Goal: Share content: Share content

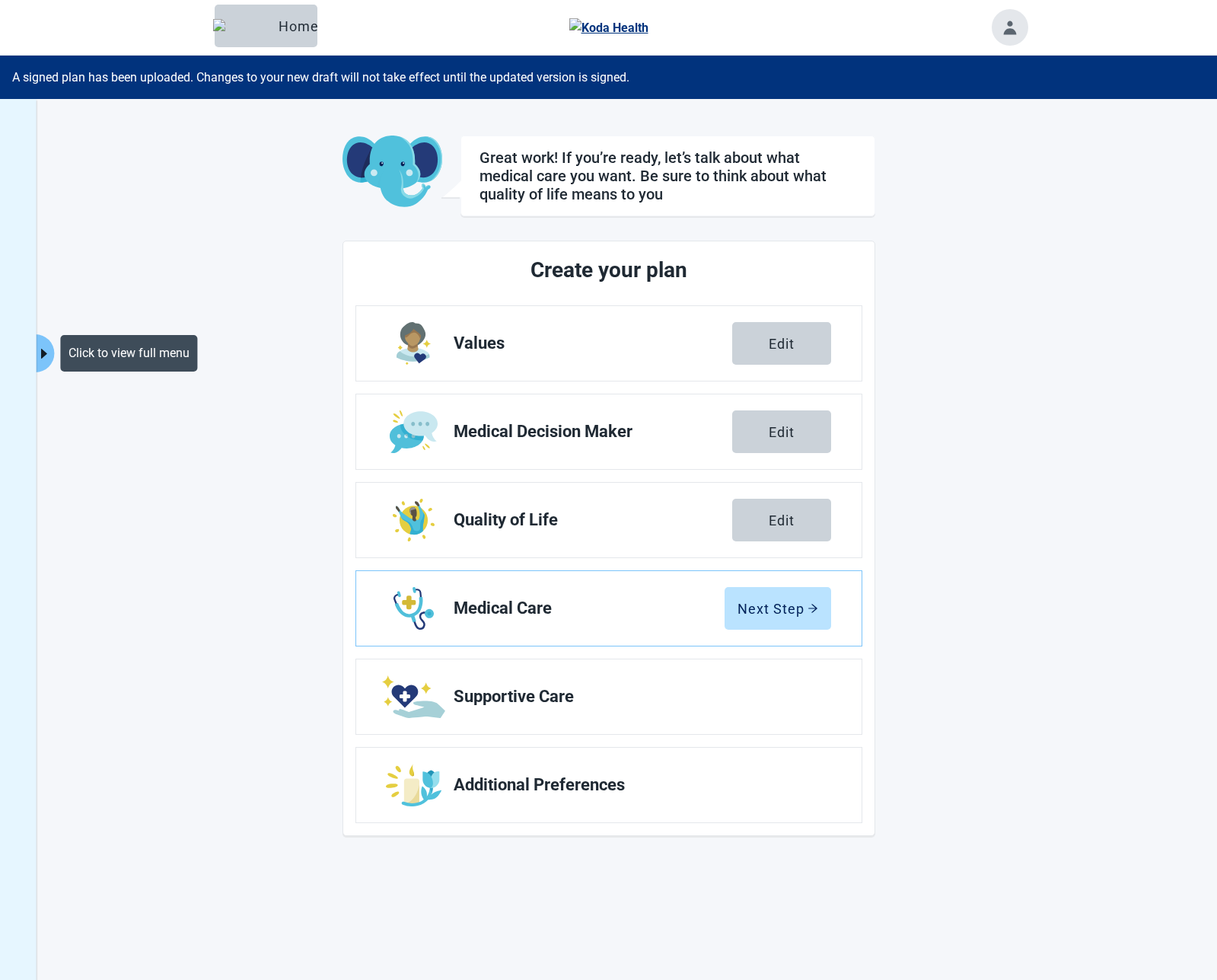
click at [42, 360] on icon "caret-right" at bounding box center [44, 353] width 14 height 14
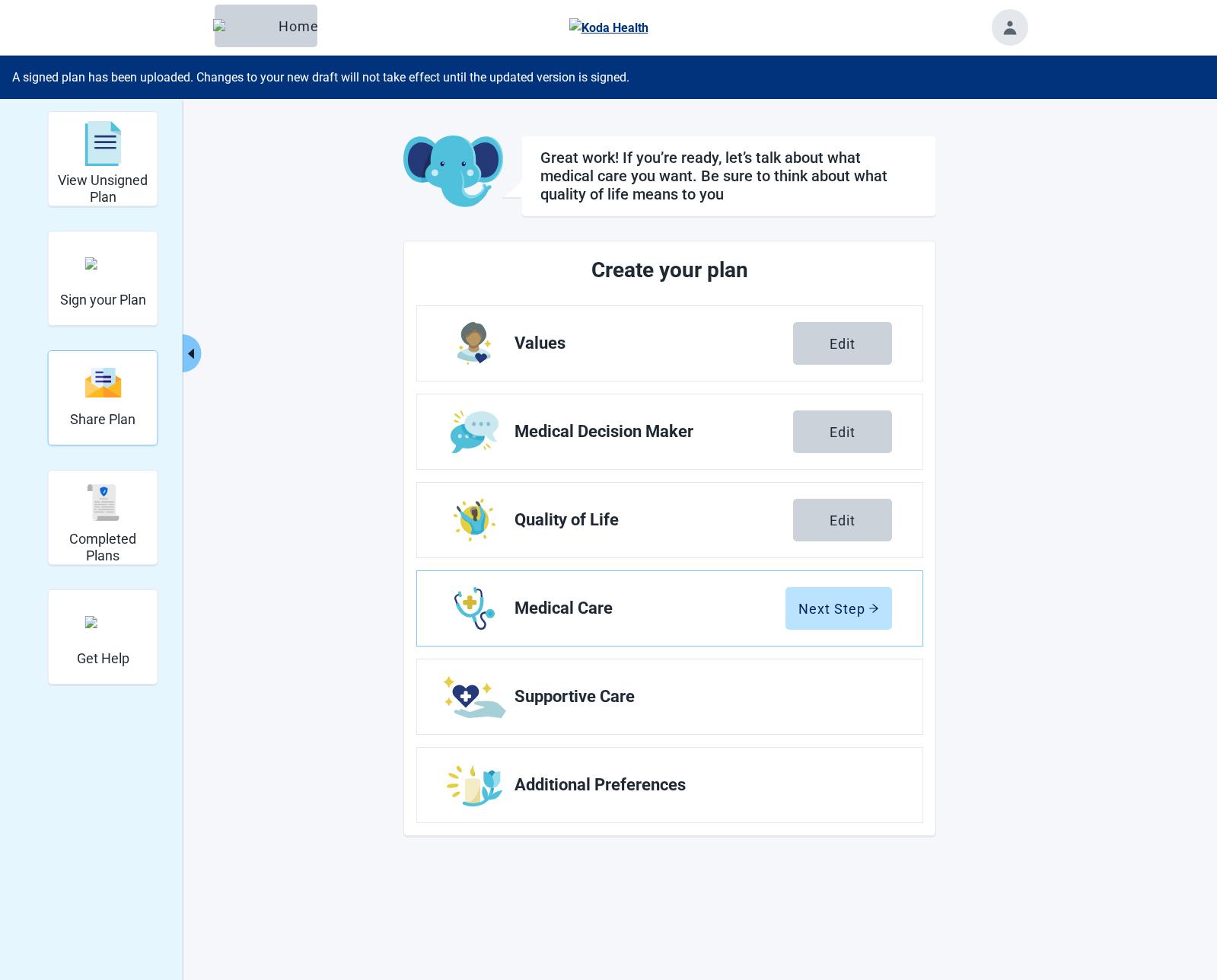
click at [117, 423] on h2 "Share Plan" at bounding box center [102, 419] width 65 height 17
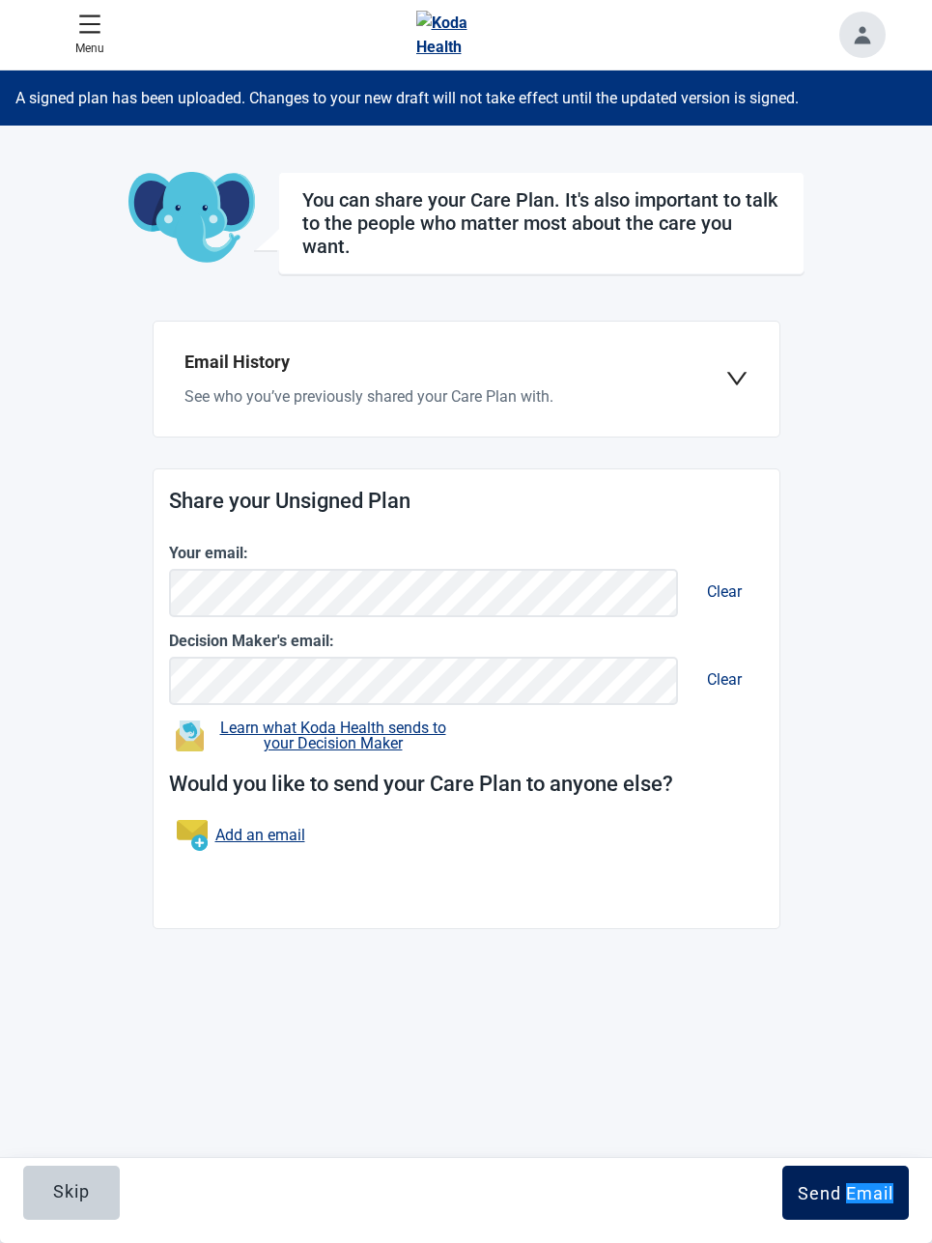
click at [837, 1187] on div "Send Email" at bounding box center [846, 1192] width 96 height 19
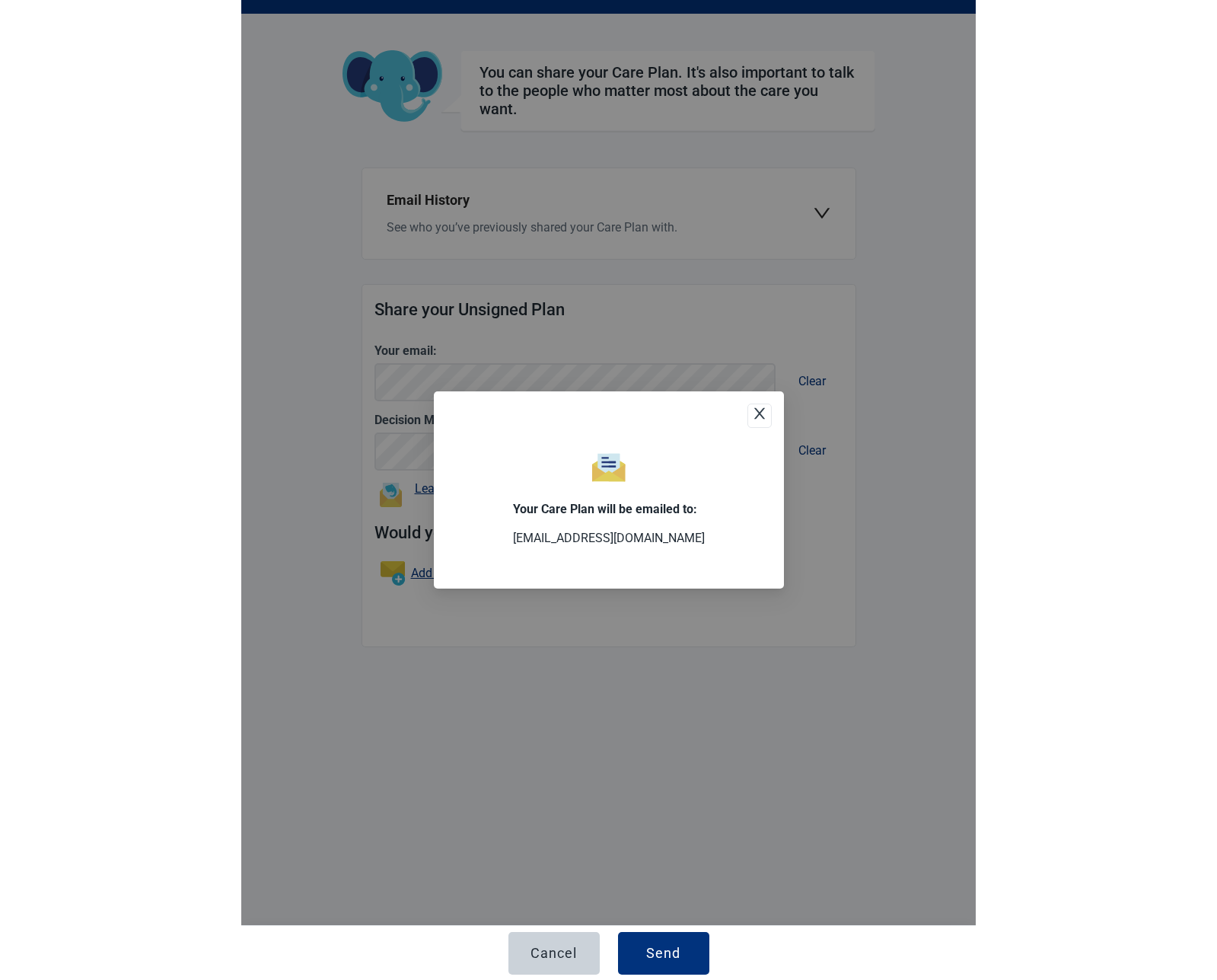
scroll to position [74, 0]
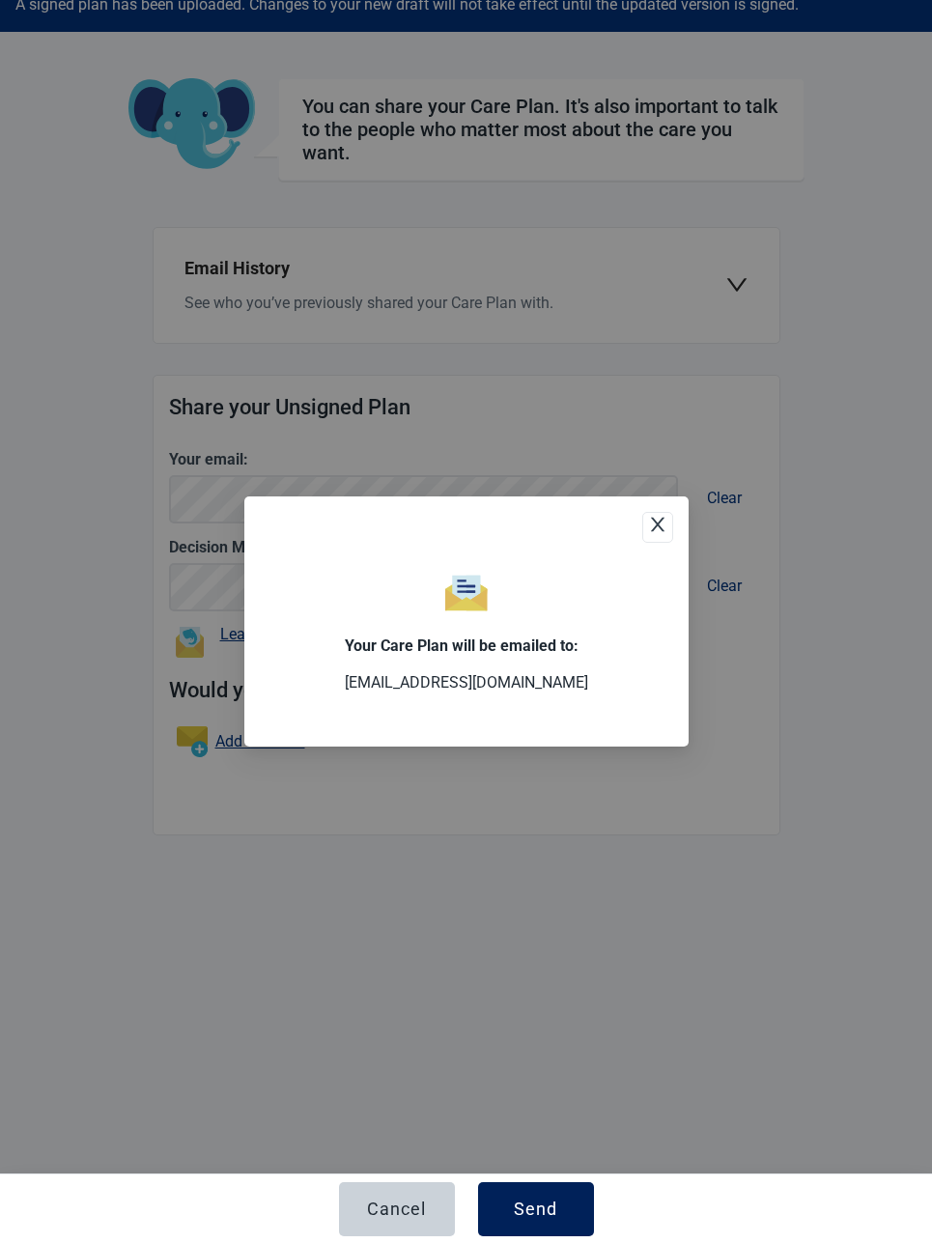
click at [512, 1209] on button "Send" at bounding box center [536, 1209] width 116 height 54
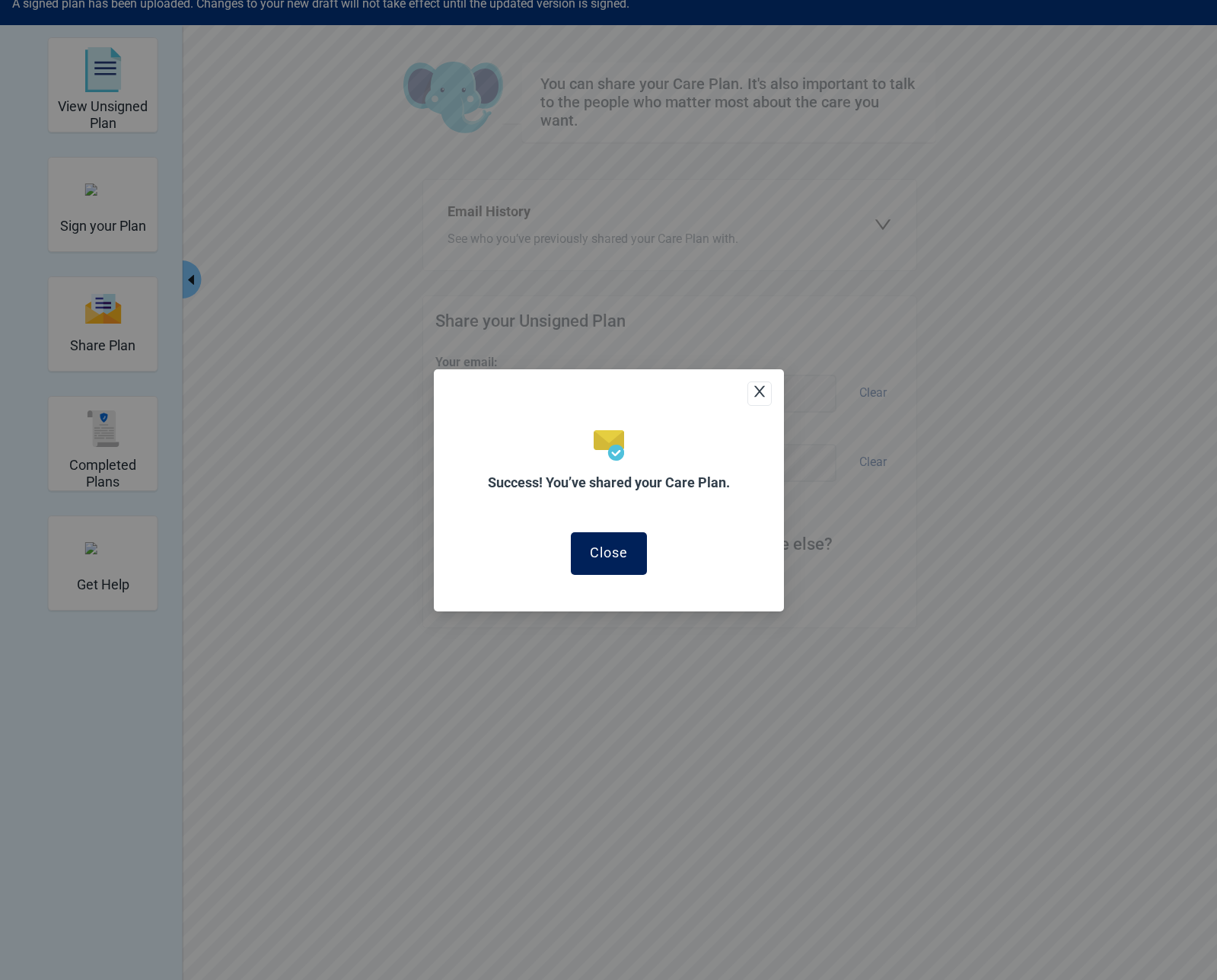
click at [623, 538] on button "Close" at bounding box center [608, 553] width 76 height 43
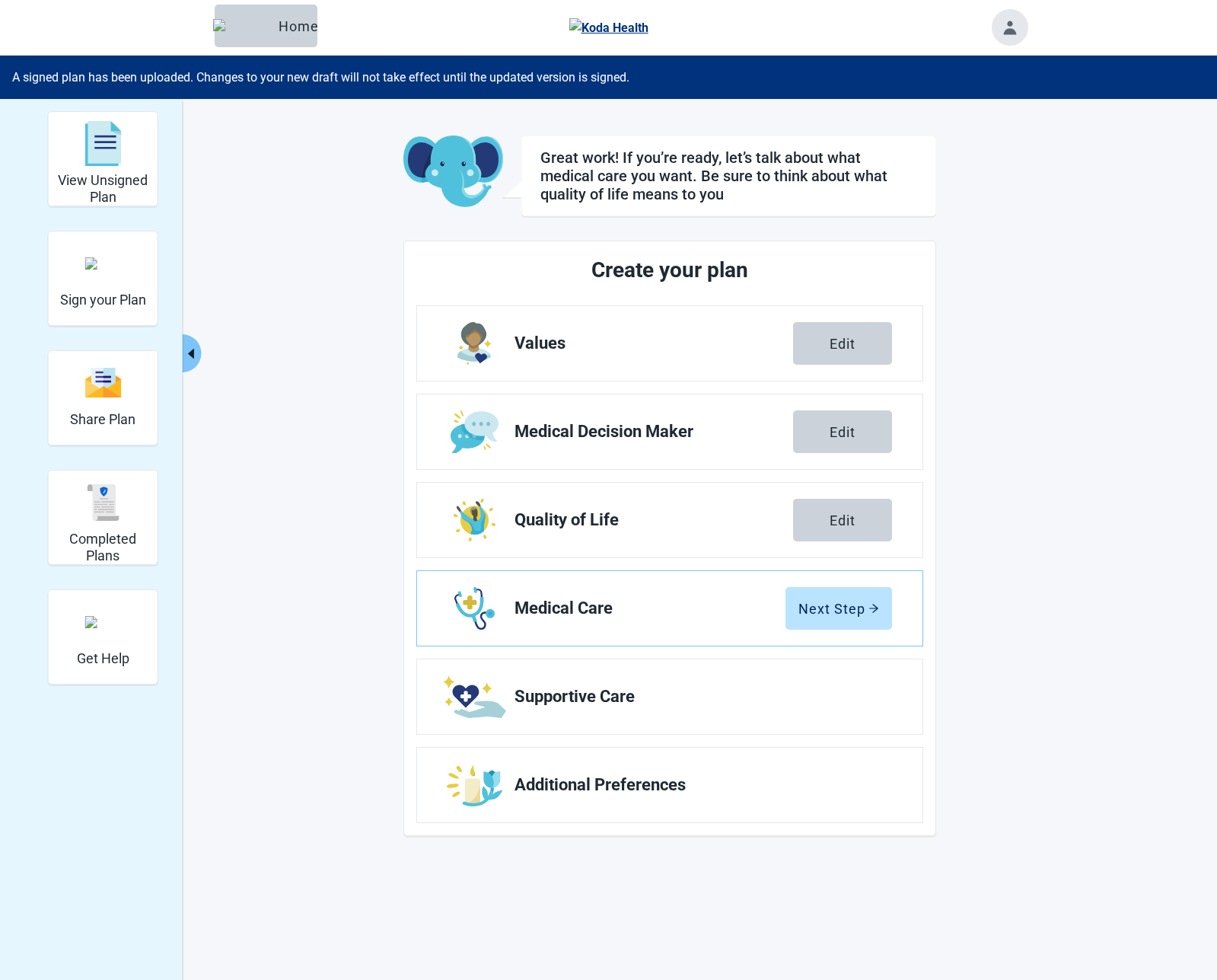
click at [1014, 29] on button "Toggle account menu" at bounding box center [1010, 28] width 36 height 36
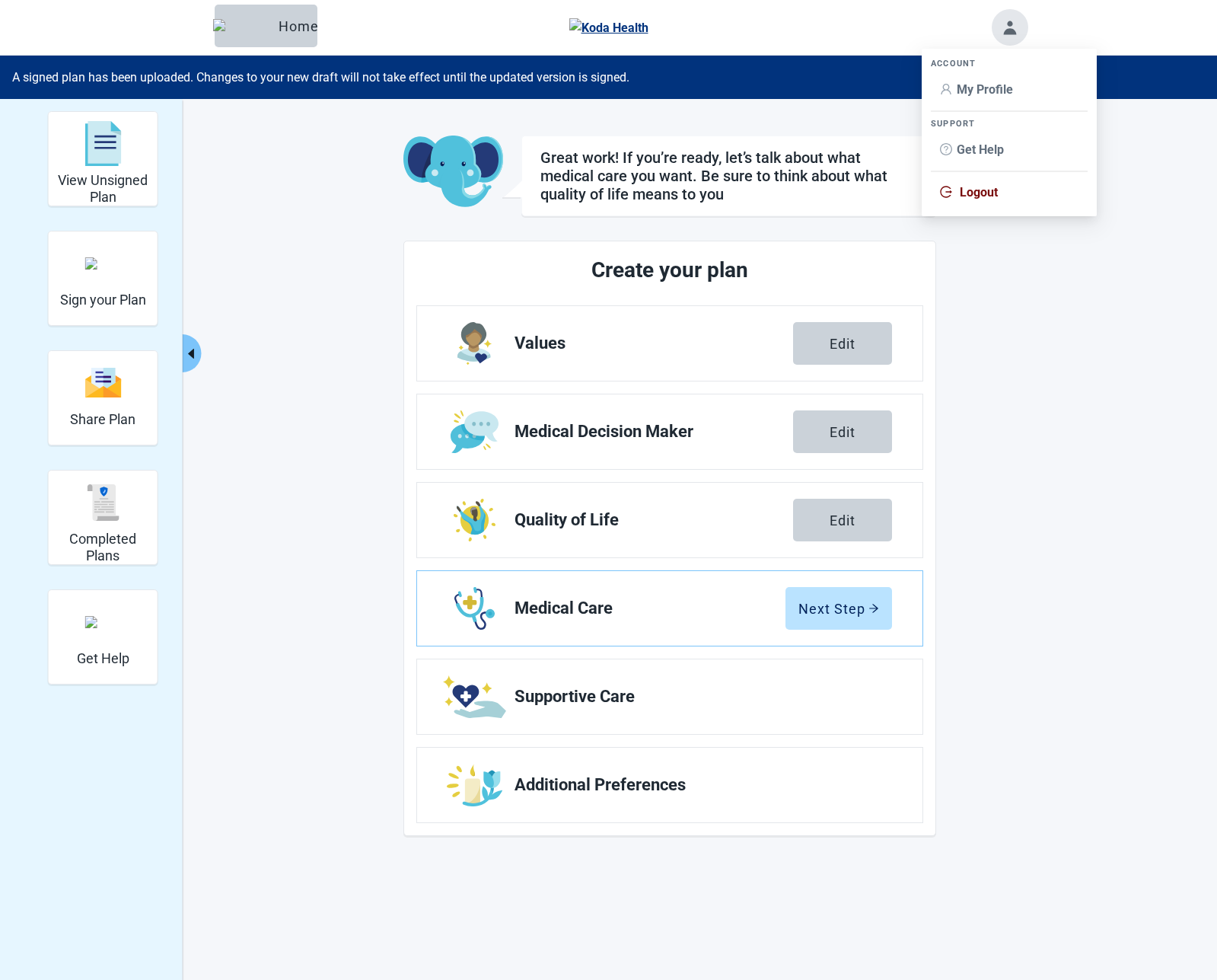
click at [974, 82] on span "My Profile" at bounding box center [984, 89] width 56 height 14
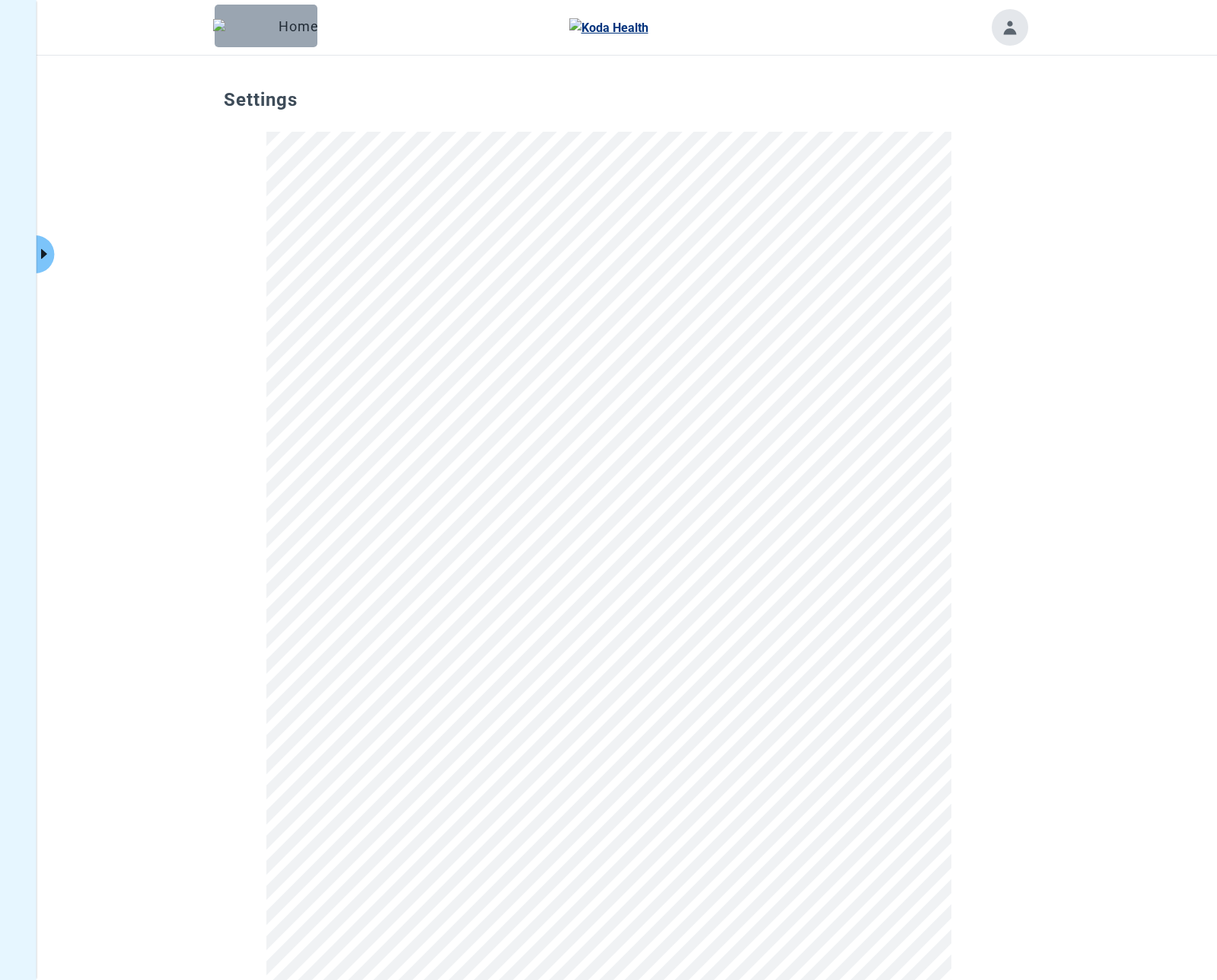
click at [233, 11] on button "Home" at bounding box center [266, 26] width 102 height 43
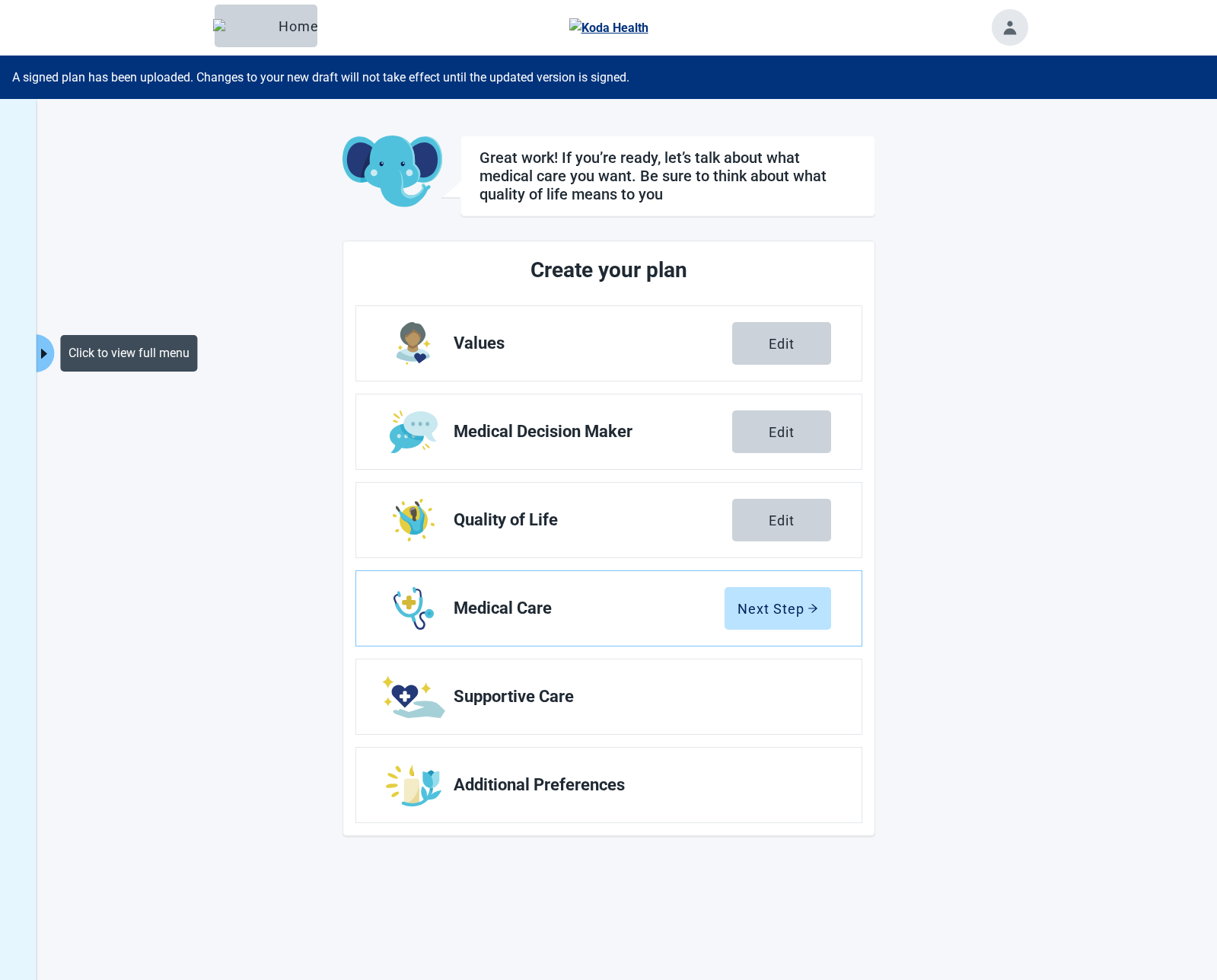
click at [47, 346] on icon "caret-right" at bounding box center [44, 353] width 14 height 14
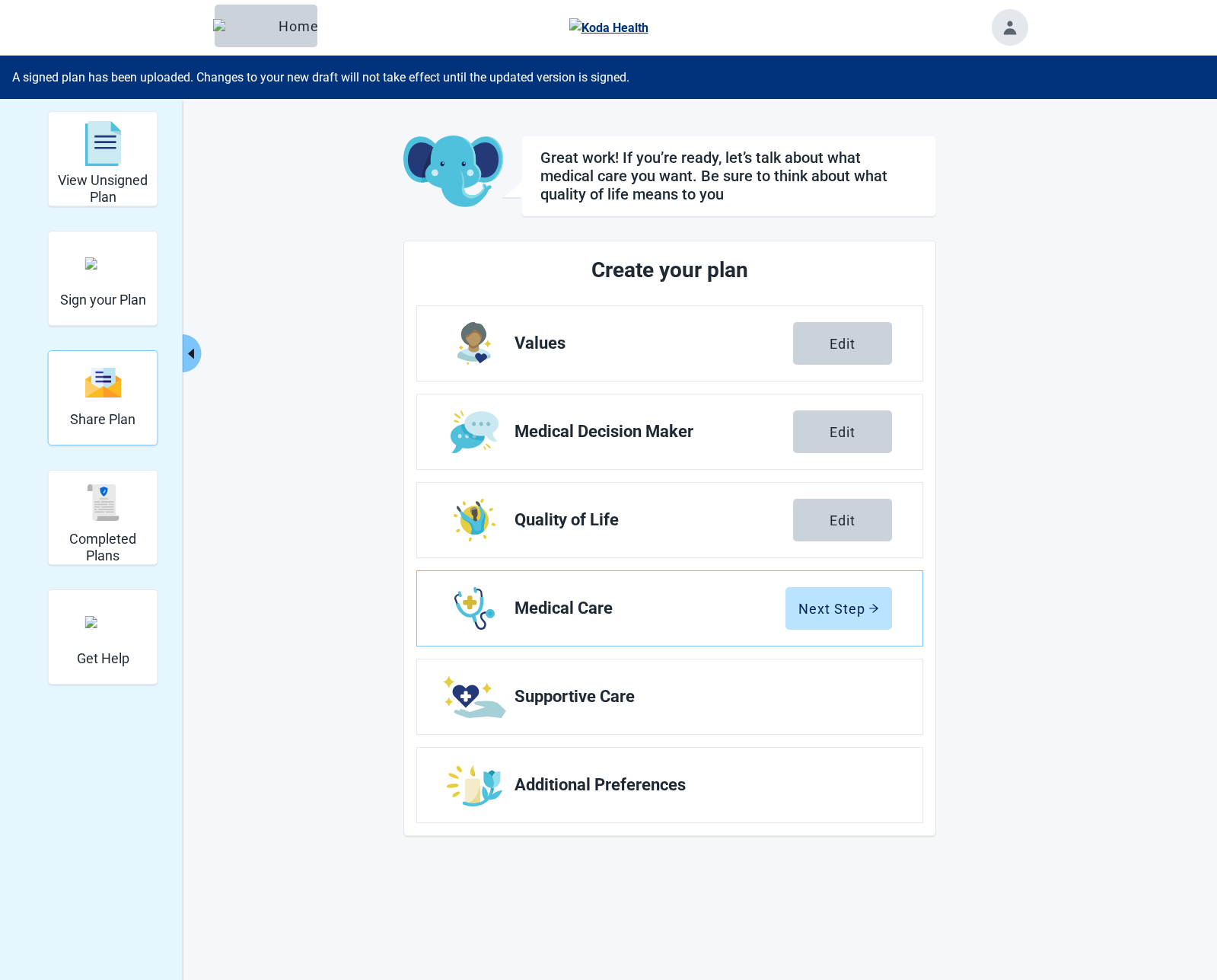
click at [90, 404] on div "Share Plan" at bounding box center [102, 382] width 65 height 57
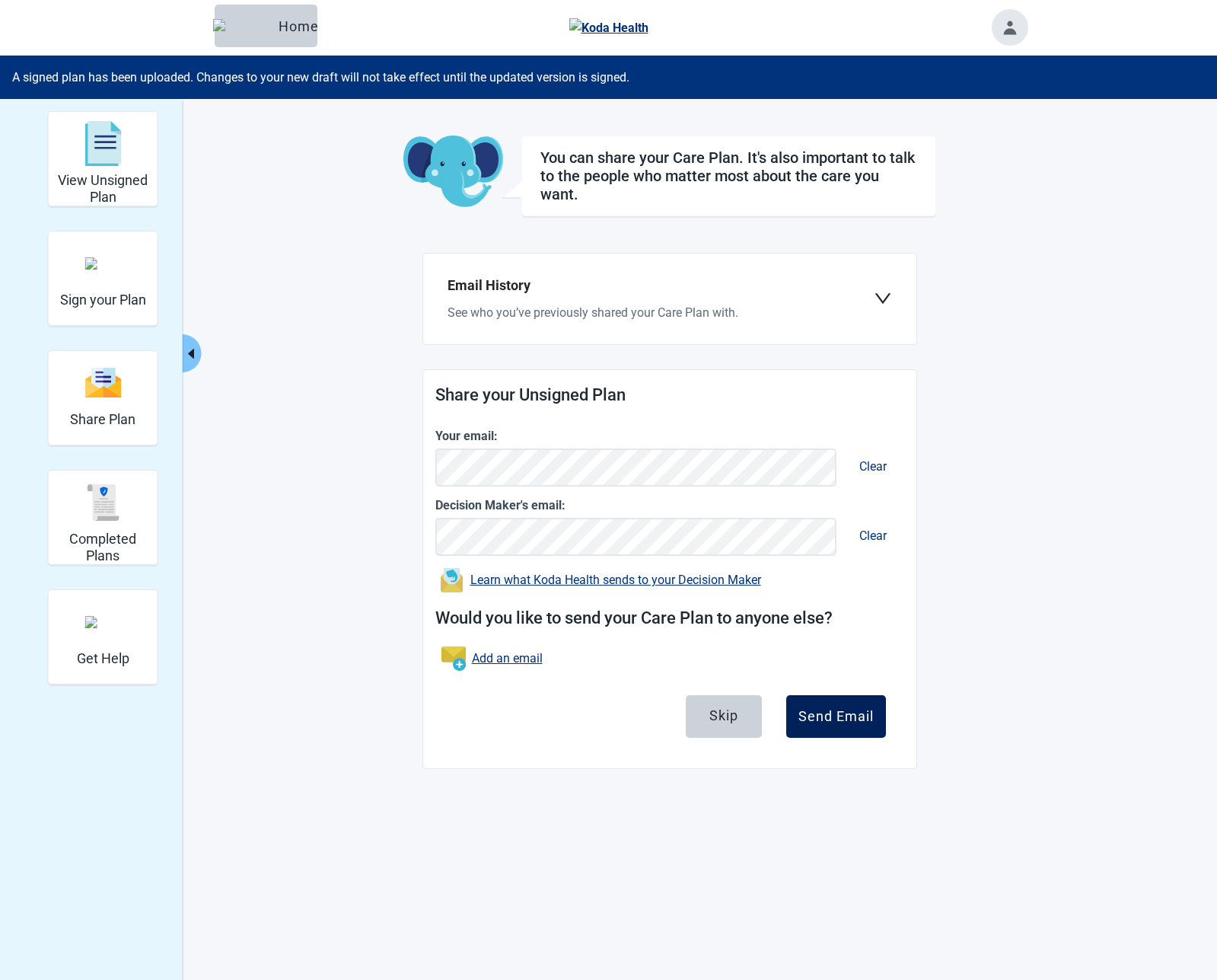
click at [862, 724] on div "Send Email" at bounding box center [836, 716] width 76 height 15
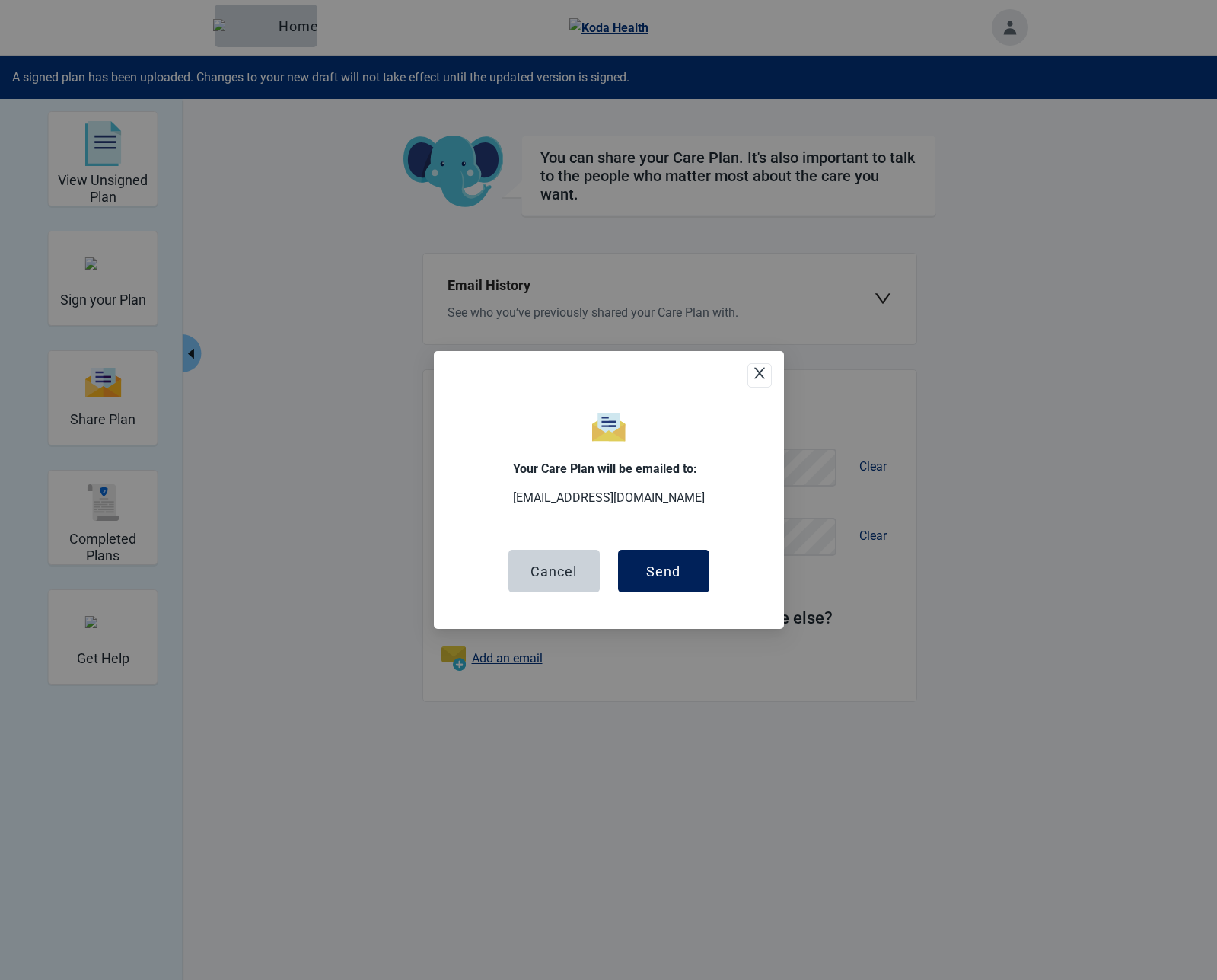
click at [684, 578] on button "Send" at bounding box center [664, 571] width 91 height 43
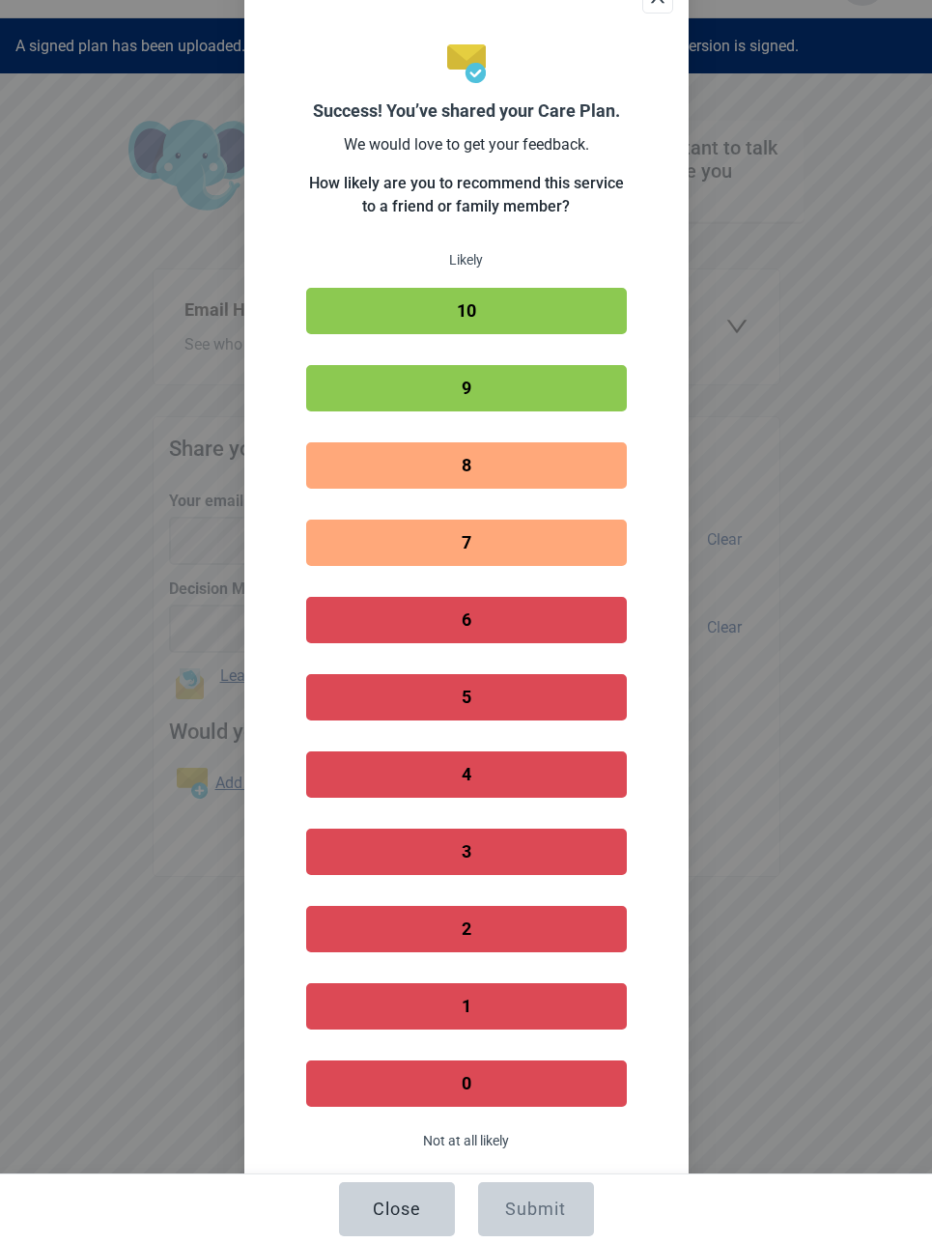
scroll to position [126, 0]
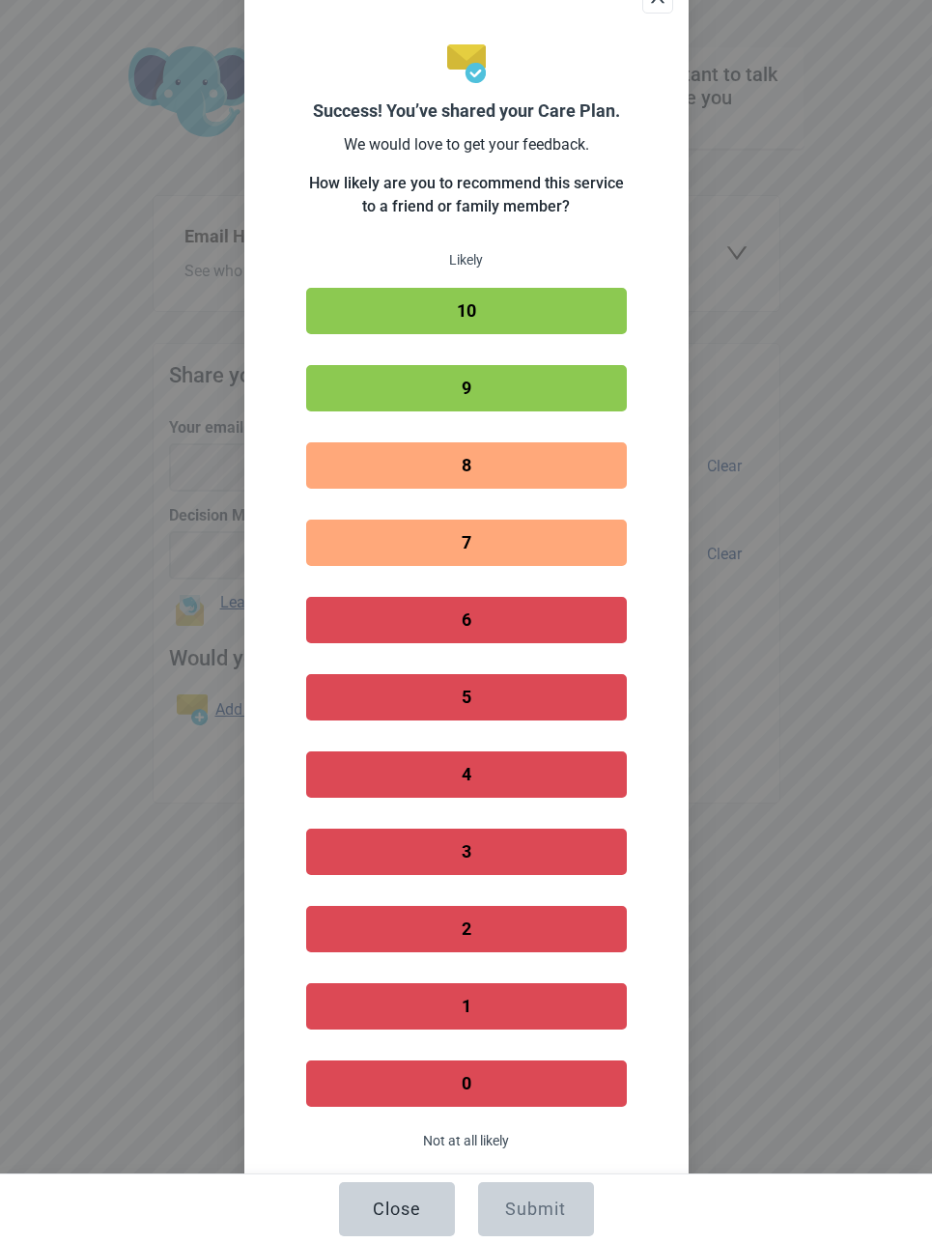
click at [507, 321] on button "10" at bounding box center [466, 311] width 321 height 46
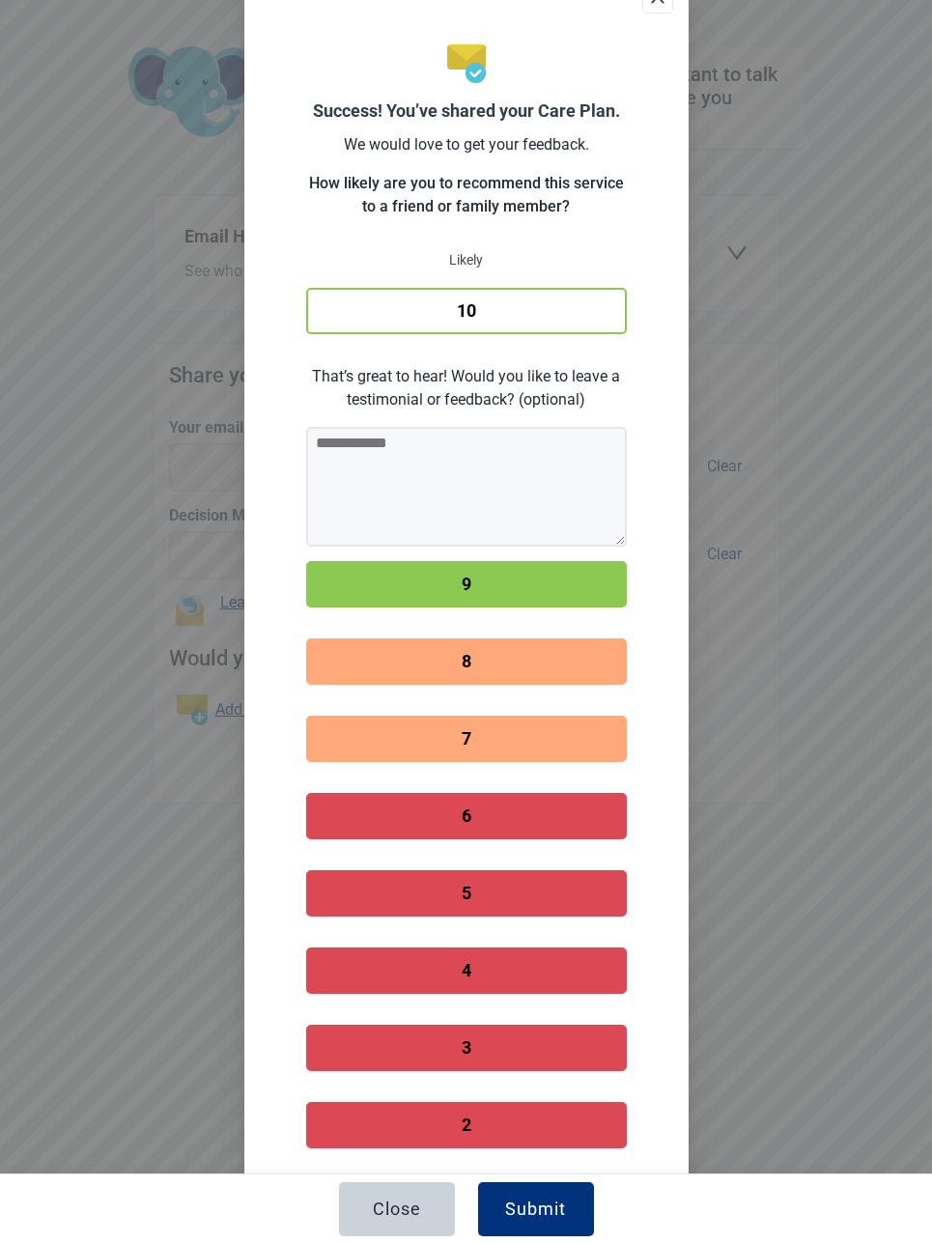
scroll to position [0, 0]
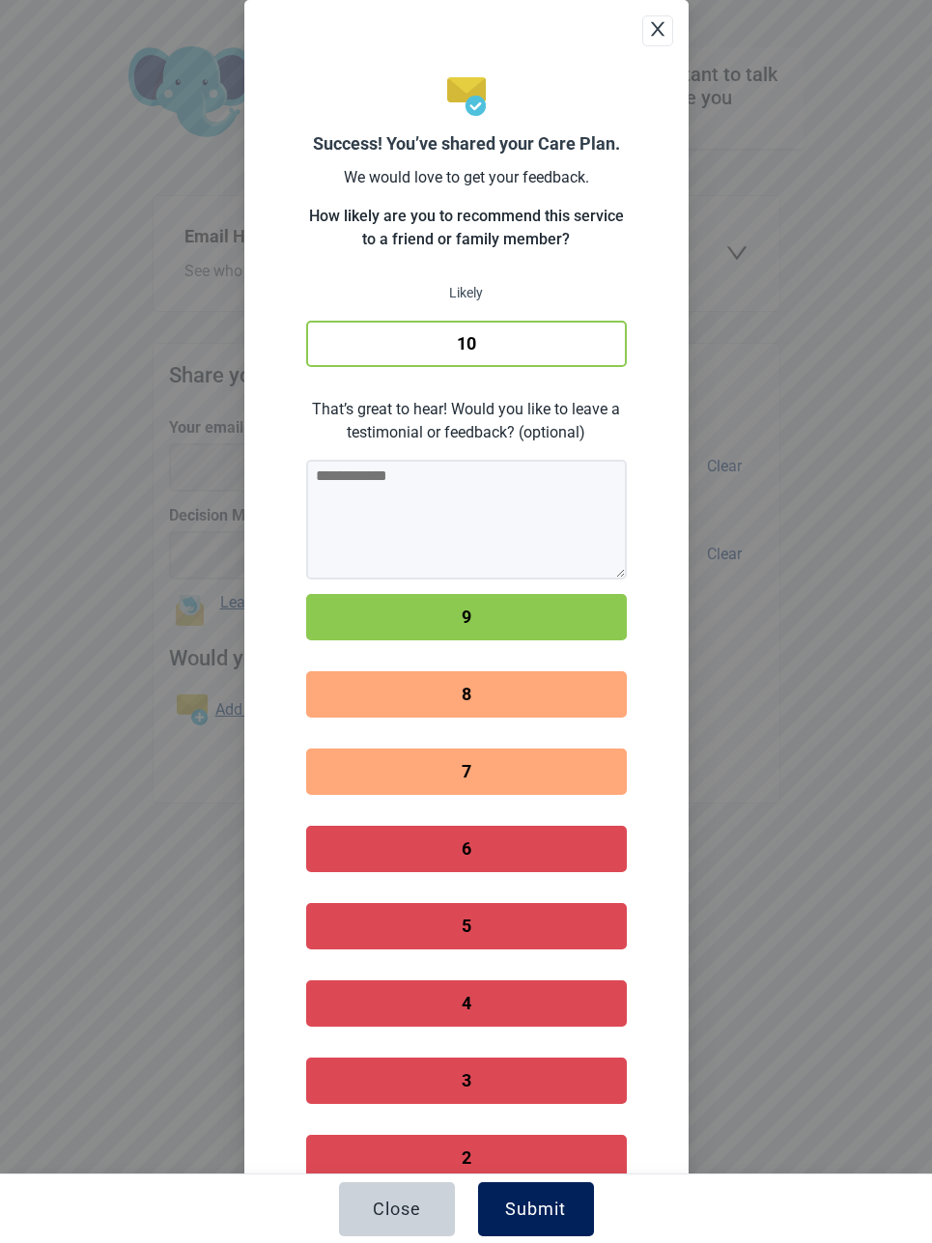
click at [543, 1217] on div "Submit" at bounding box center [535, 1209] width 61 height 19
